Goal: Task Accomplishment & Management: Manage account settings

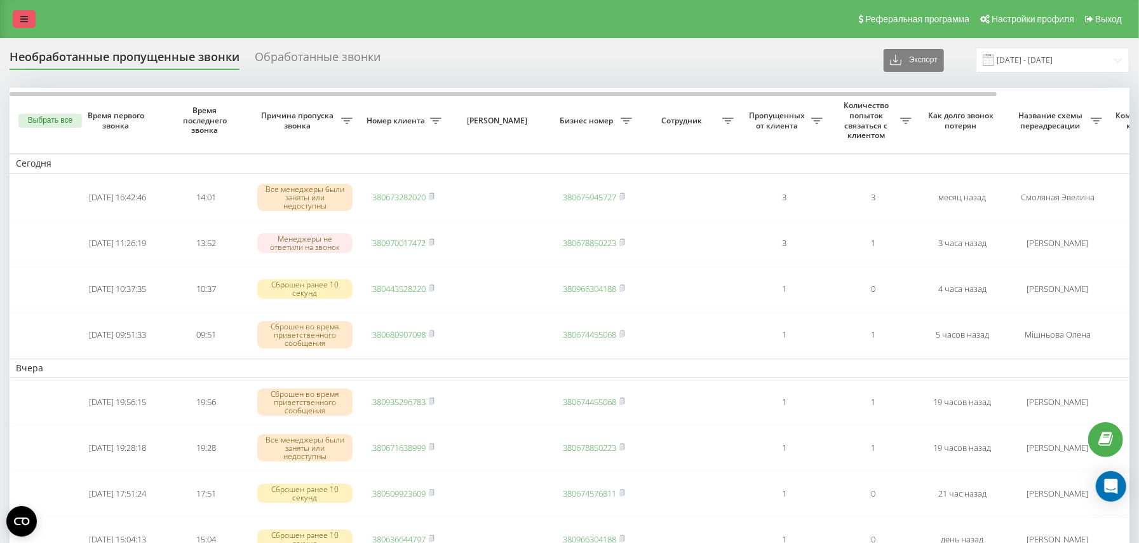
click at [19, 25] on link at bounding box center [24, 19] width 23 height 18
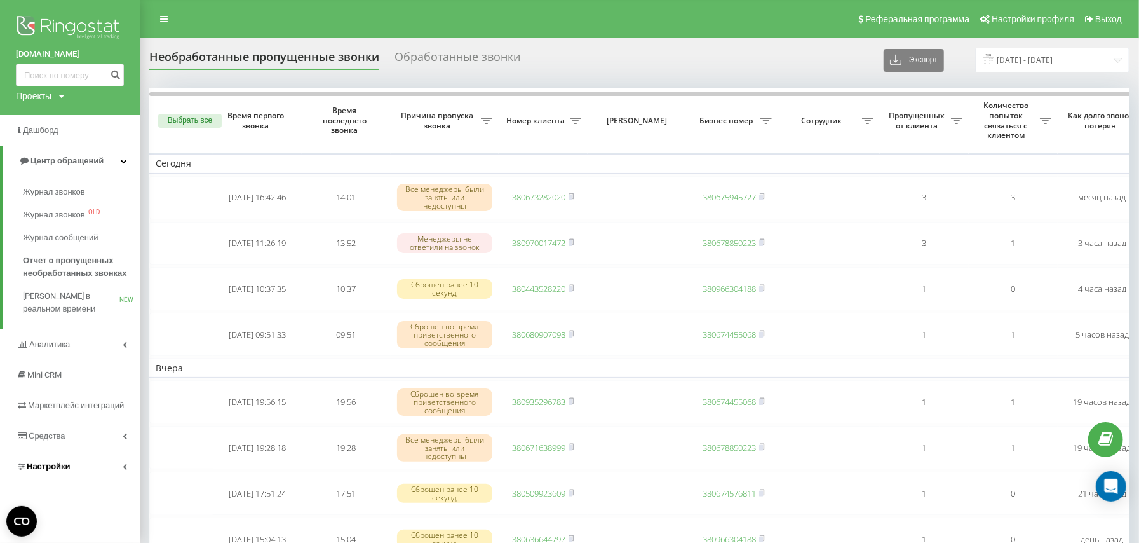
click at [46, 471] on span "Настройки" at bounding box center [49, 466] width 44 height 10
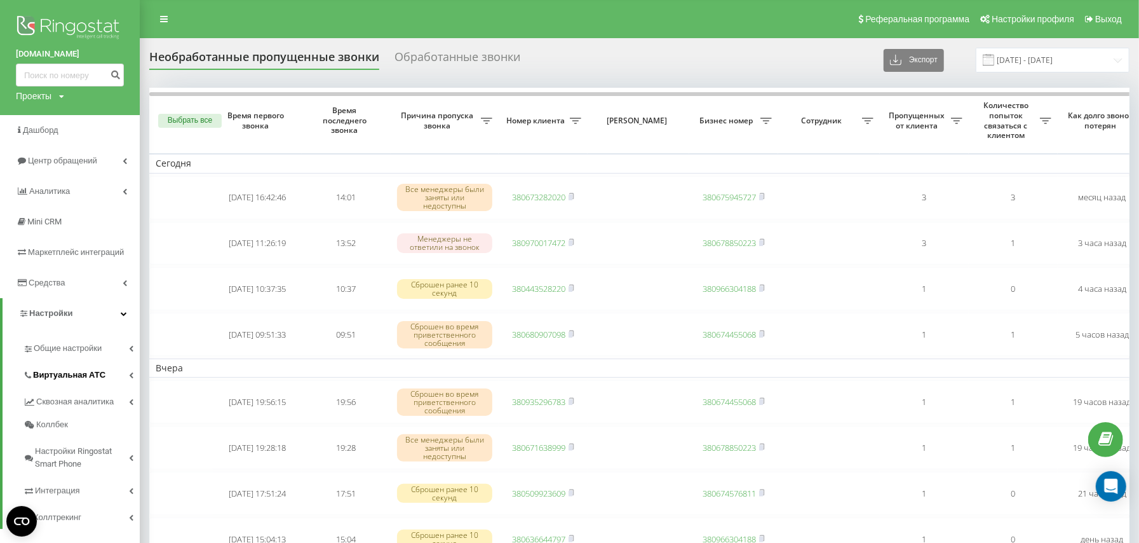
click at [85, 369] on span "Виртуальная АТС" at bounding box center [69, 374] width 72 height 13
click at [90, 445] on span "Подключение номеров" at bounding box center [86, 450] width 94 height 25
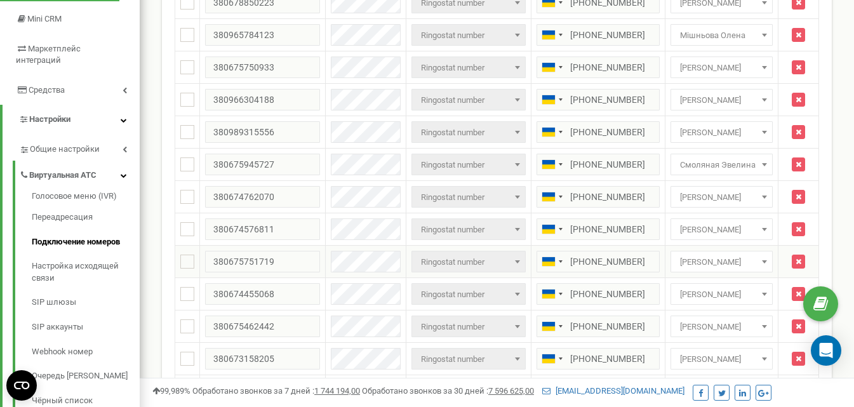
click at [707, 262] on span "Юнак [PERSON_NAME]" at bounding box center [721, 262] width 93 height 18
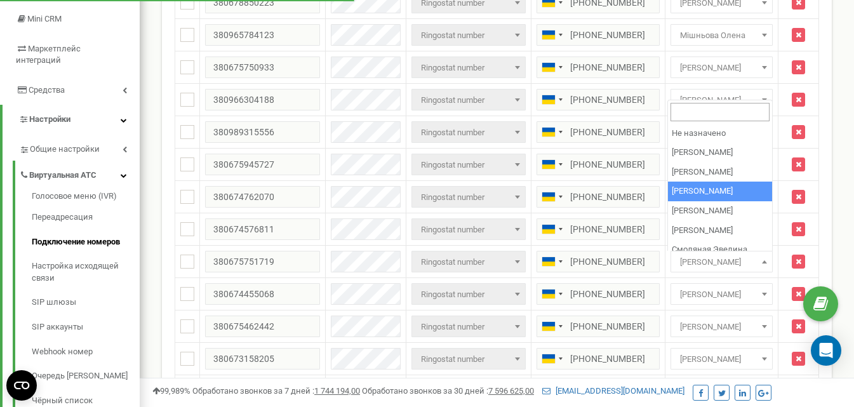
click at [837, 236] on div "Входящие номера для проекта richhome.com.ua Массовые операции У меня нет SIP но…" at bounding box center [496, 248] width 689 height 736
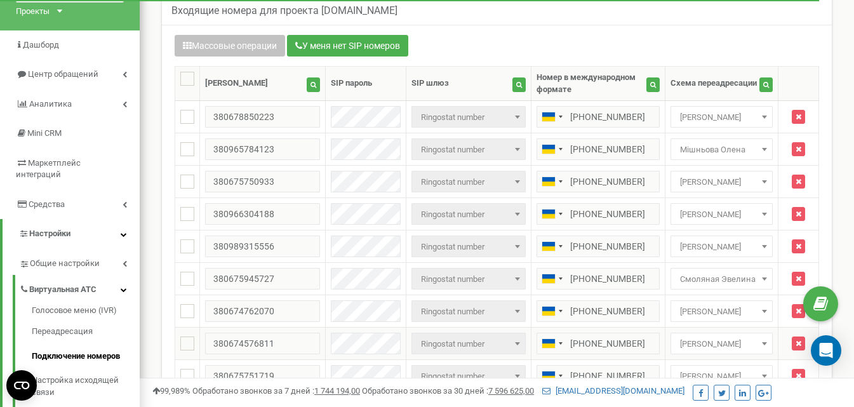
scroll to position [64, 0]
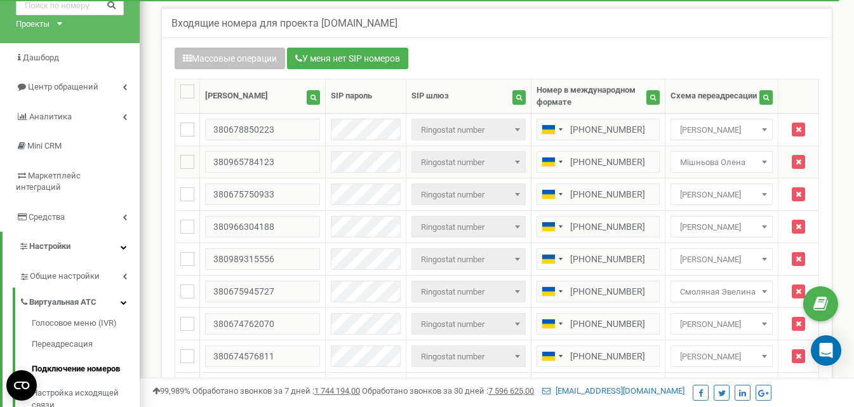
click at [759, 163] on span at bounding box center [765, 162] width 13 height 17
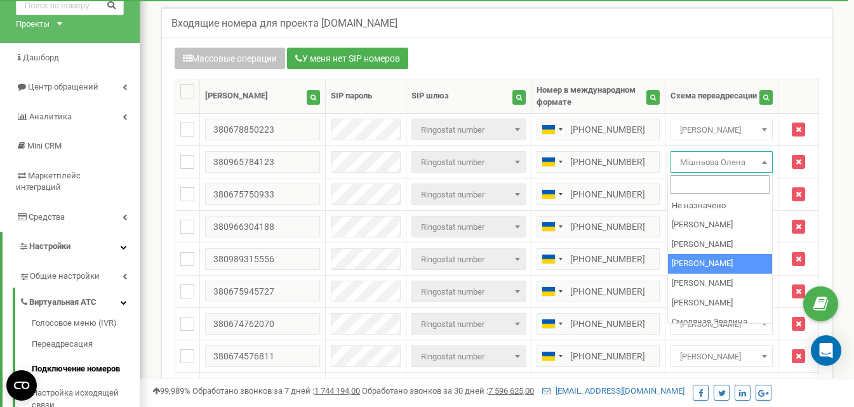
select select "70498"
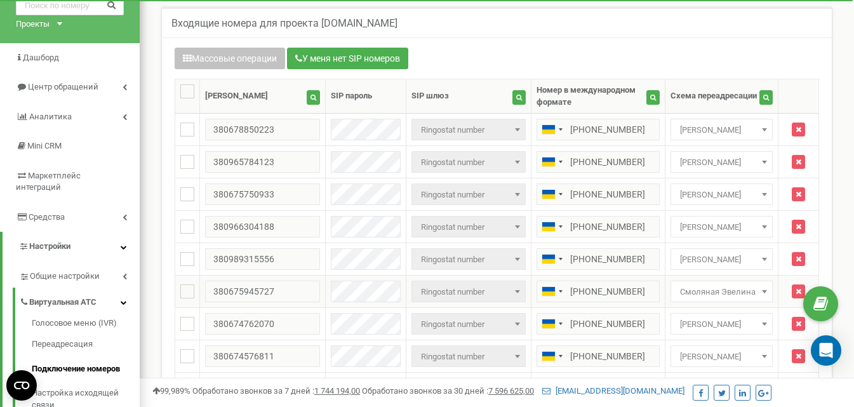
scroll to position [179, 0]
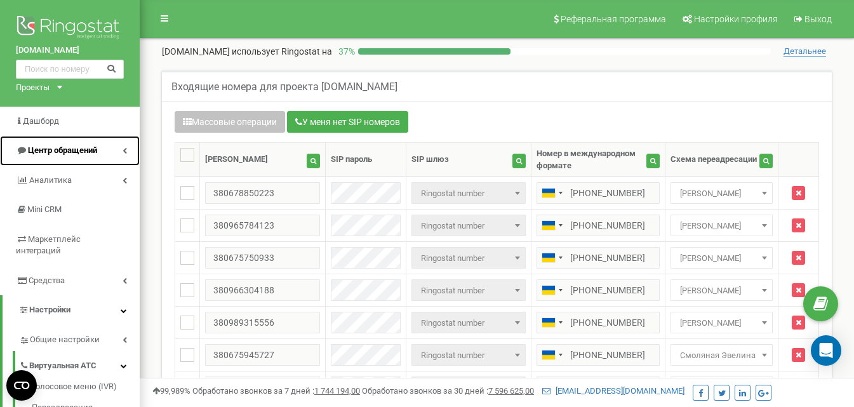
click at [71, 154] on span "Центр обращений" at bounding box center [62, 150] width 69 height 10
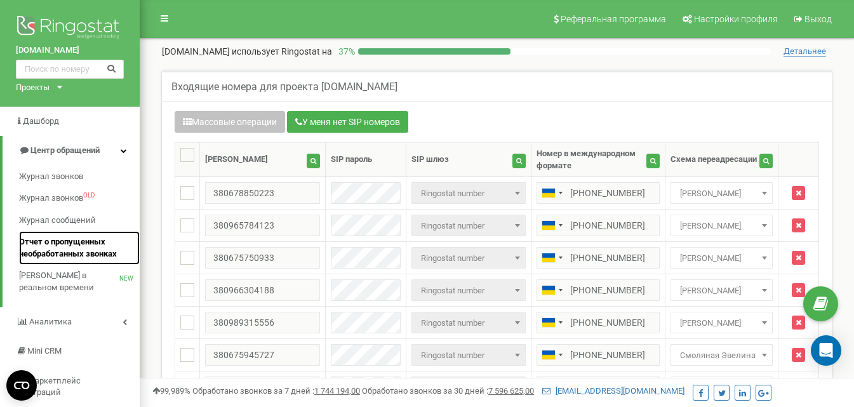
click at [67, 251] on span "Отчет о пропущенных необработанных звонках" at bounding box center [76, 248] width 114 height 24
